Goal: Information Seeking & Learning: Learn about a topic

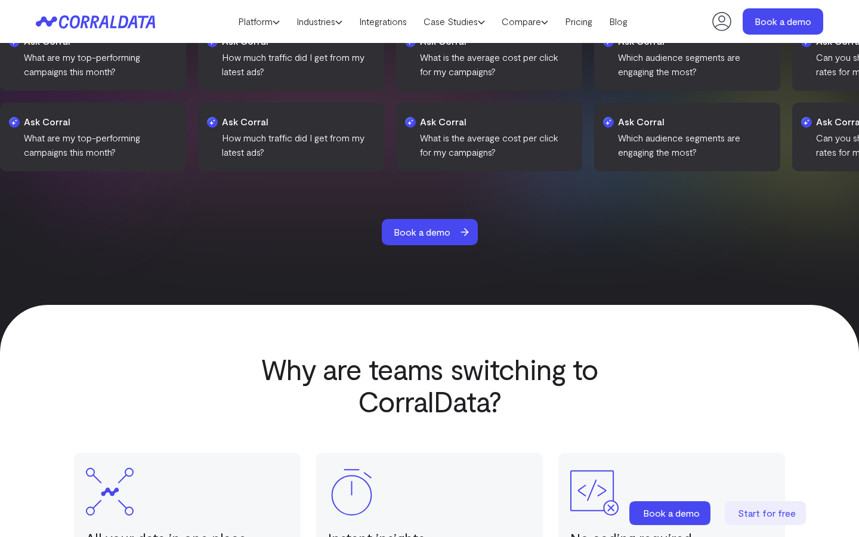
scroll to position [1894, 0]
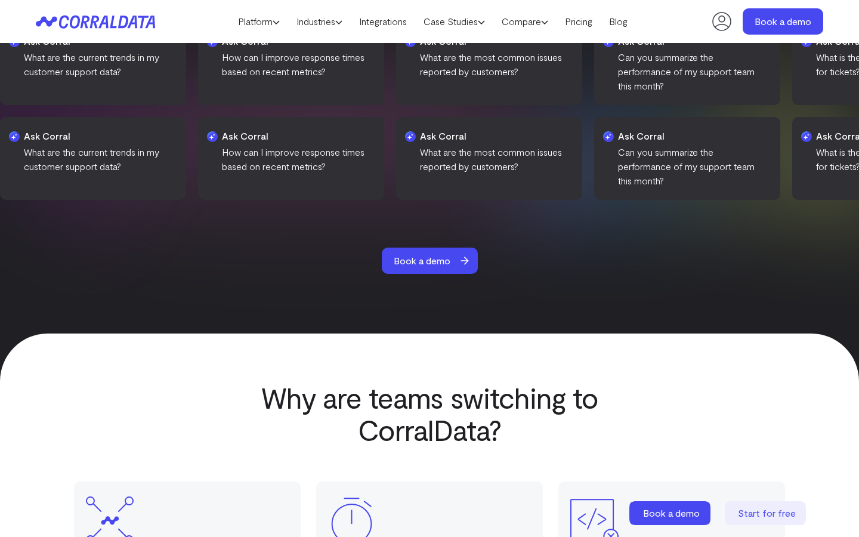
scroll to position [1894, 0]
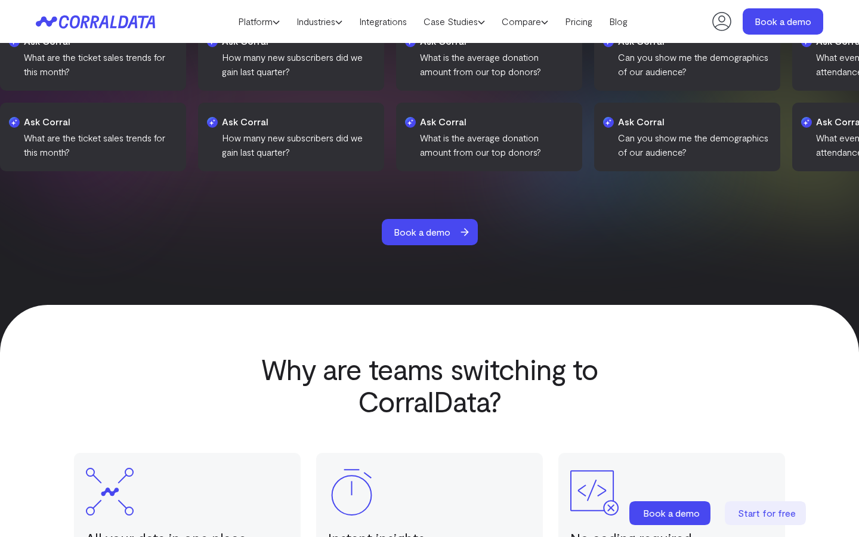
scroll to position [1894, 0]
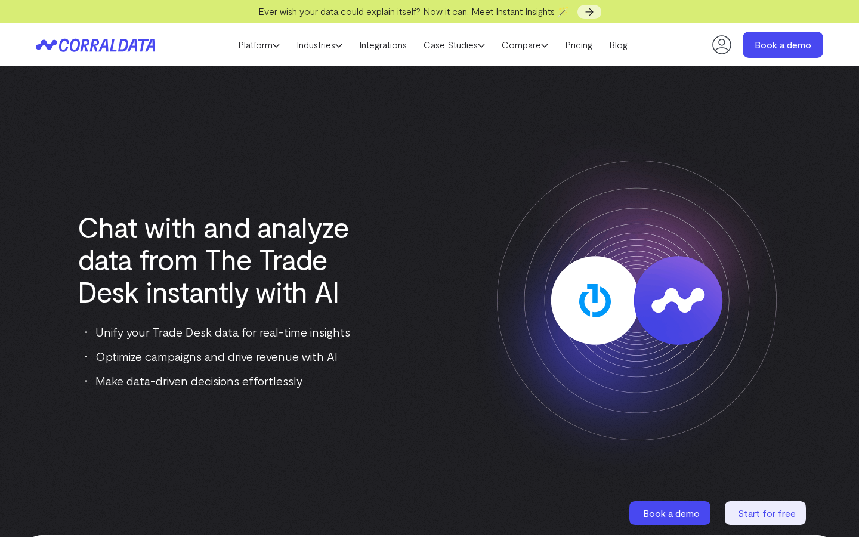
scroll to position [487, 0]
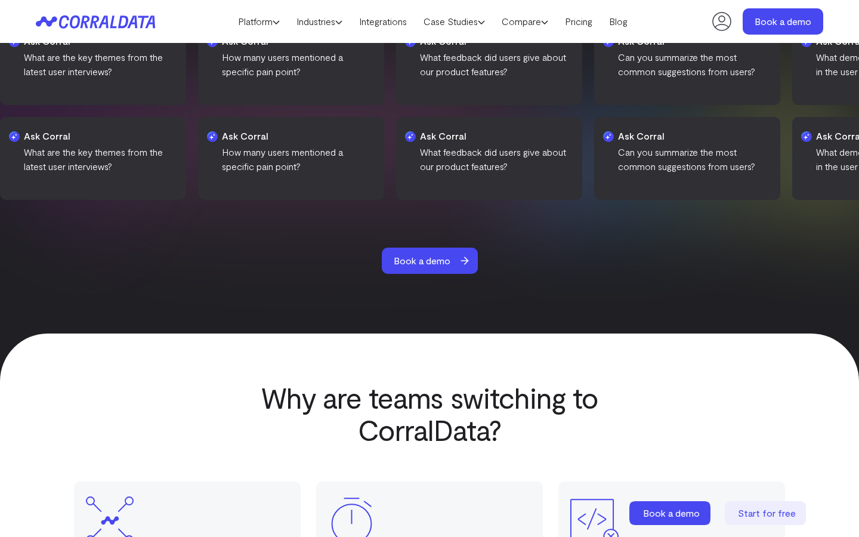
scroll to position [1894, 0]
